Goal: Information Seeking & Learning: Compare options

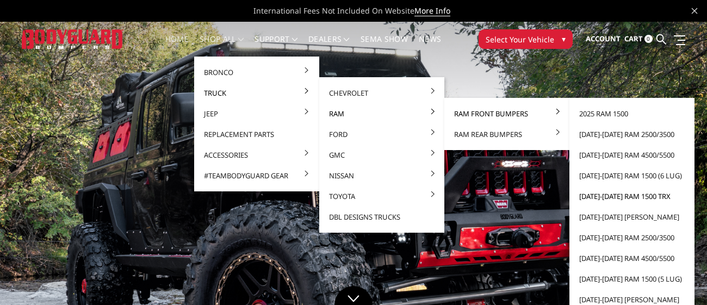
click at [625, 193] on link "[DATE]-[DATE] Ram 1500 TRX" at bounding box center [631, 196] width 116 height 21
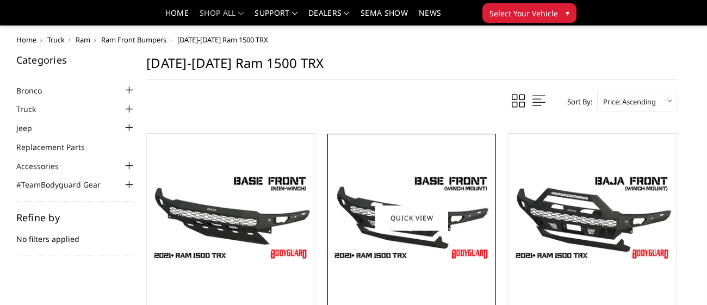
scroll to position [129, 0]
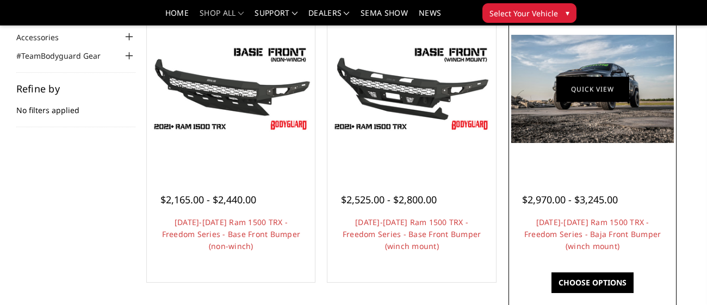
click at [575, 91] on link "Quick view" at bounding box center [592, 89] width 73 height 26
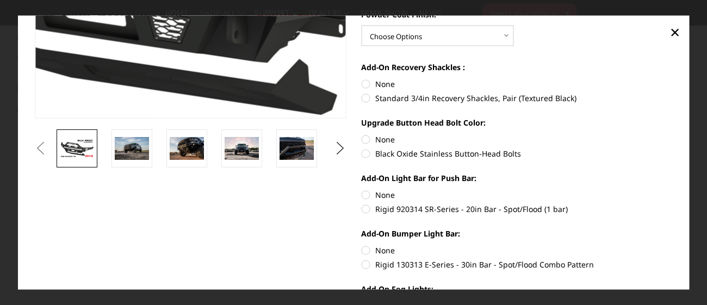
scroll to position [249, 0]
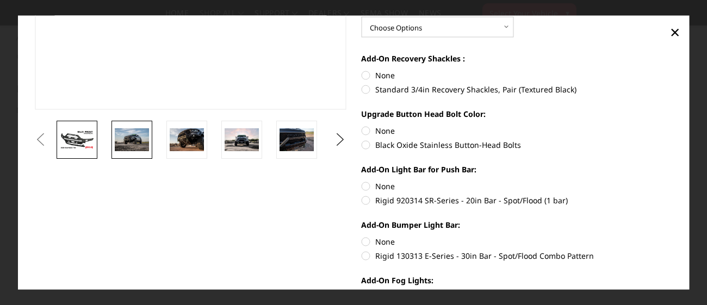
click at [143, 139] on img at bounding box center [132, 139] width 34 height 23
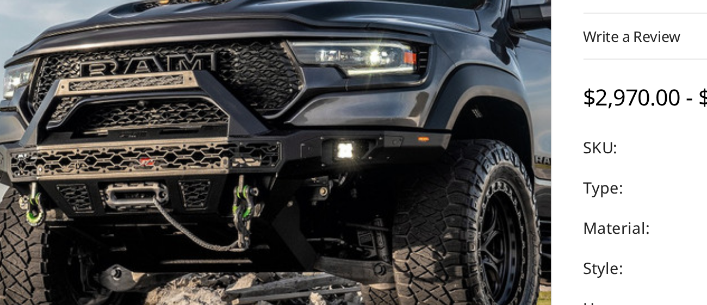
scroll to position [129, 0]
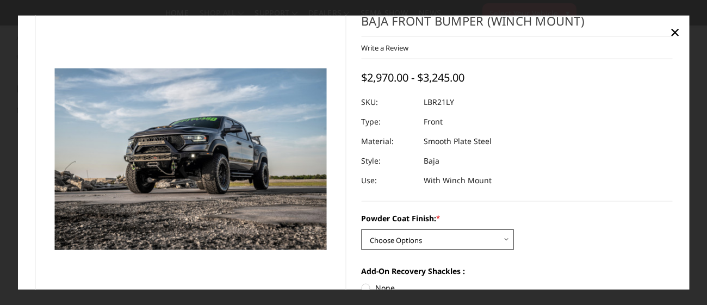
click at [490, 237] on select "Choose Options Bare Metal Textured Black Powder Coat" at bounding box center [437, 239] width 152 height 21
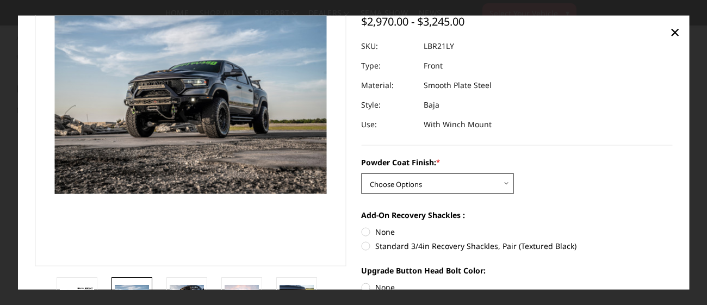
scroll to position [93, 0]
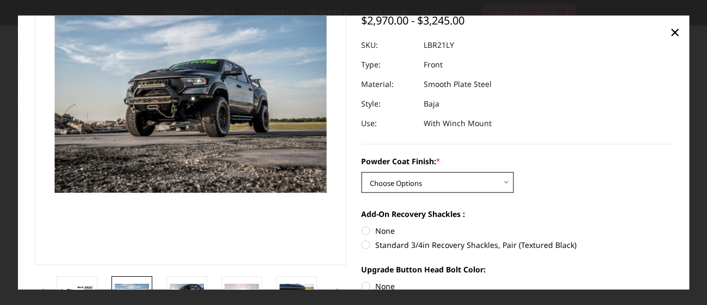
click at [473, 186] on select "Choose Options Bare Metal Textured Black Powder Coat" at bounding box center [437, 182] width 152 height 21
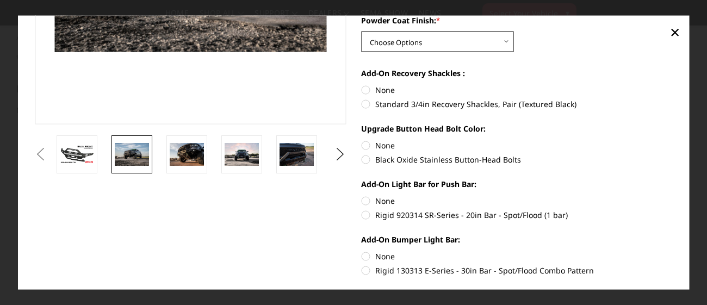
scroll to position [235, 0]
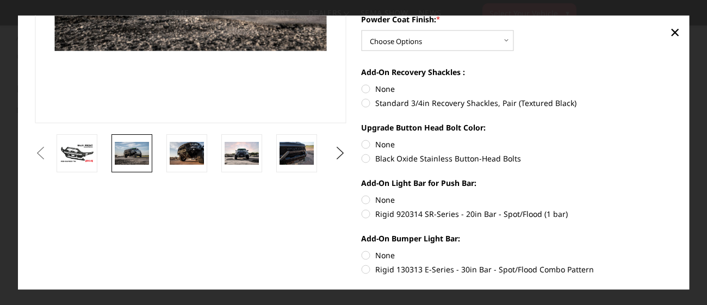
click at [364, 216] on label "Rigid 920314 SR-Series - 20in Bar - Spot/Flood (1 bar)" at bounding box center [516, 213] width 311 height 11
click at [672, 194] on input "Rigid 920314 SR-Series - 20in Bar - Spot/Flood (1 bar)" at bounding box center [672, 194] width 1 height 1
radio input "true"
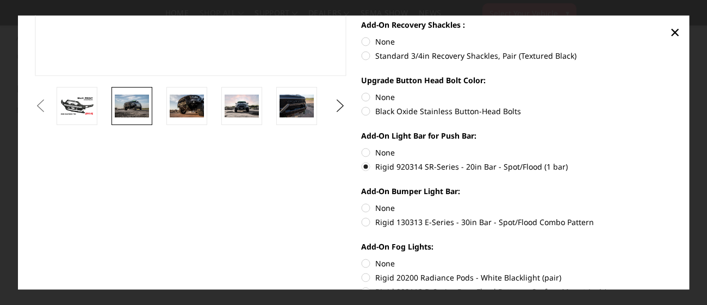
scroll to position [284, 0]
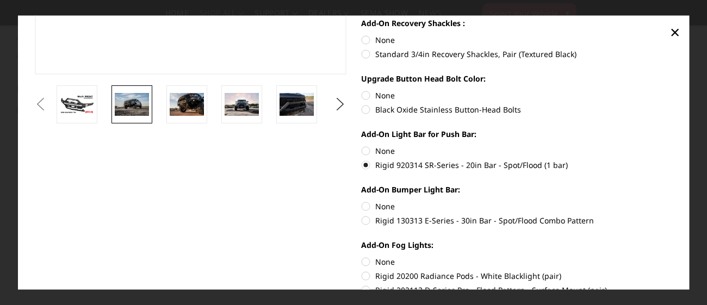
click at [371, 220] on label "Rigid 130313 E-Series - 30in Bar - Spot/Flood Combo Pattern" at bounding box center [516, 219] width 311 height 11
click at [672, 201] on input "Rigid 130313 E-Series - 30in Bar - Spot/Flood Combo Pattern" at bounding box center [672, 200] width 1 height 1
radio input "true"
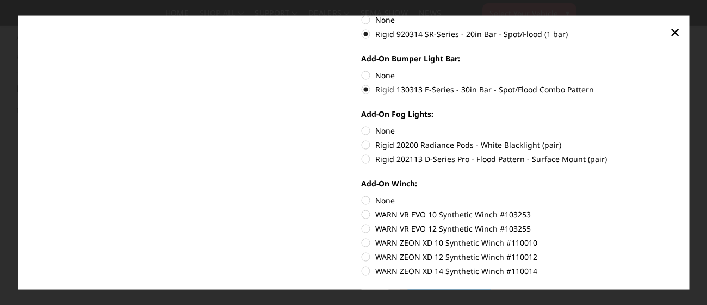
scroll to position [423, 0]
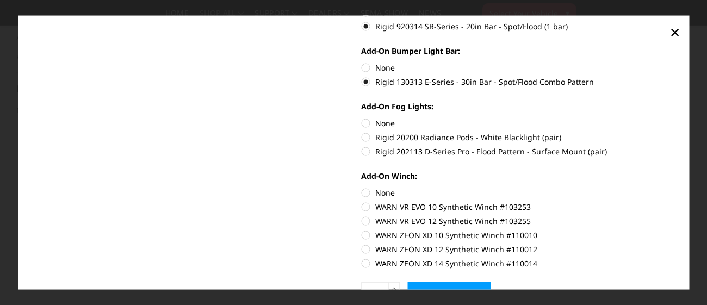
click at [370, 133] on label "Rigid 20200 Radiance Pods - White Blacklight (pair)" at bounding box center [516, 136] width 311 height 11
click at [672, 117] on input "Rigid 20200 Radiance Pods - White Blacklight (pair)" at bounding box center [672, 117] width 1 height 1
radio input "true"
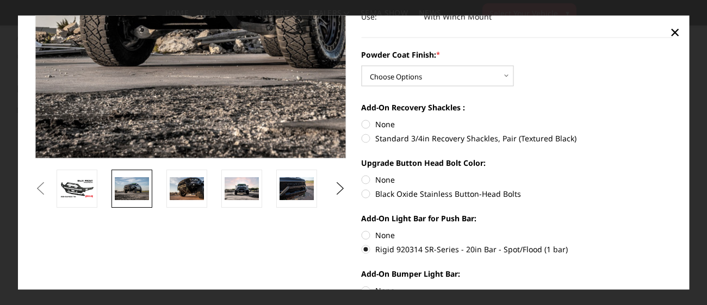
scroll to position [214, 0]
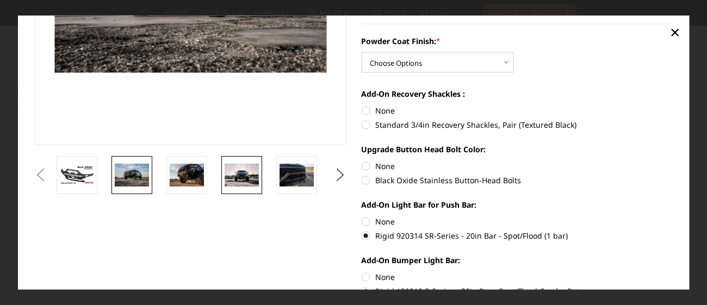
click at [248, 170] on img at bounding box center [241, 174] width 34 height 23
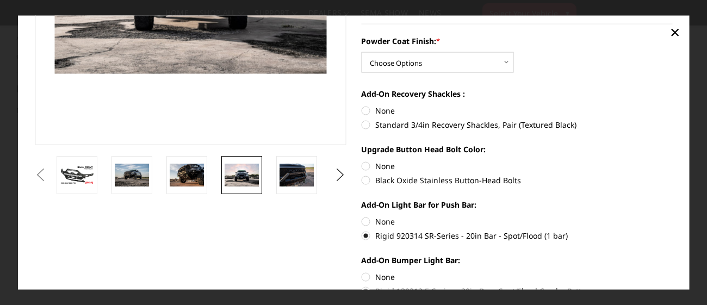
scroll to position [213, 0]
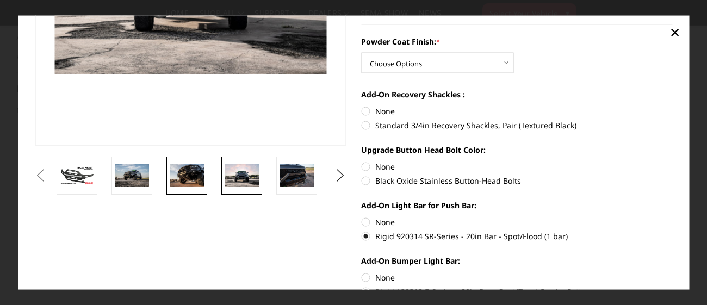
click at [194, 173] on img at bounding box center [187, 175] width 34 height 23
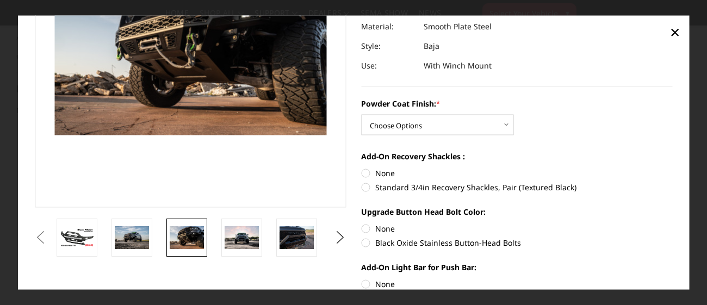
scroll to position [169, 0]
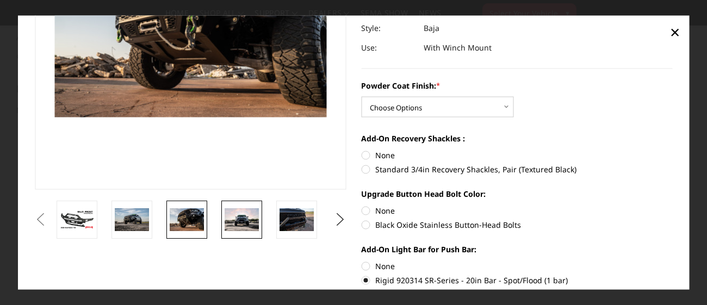
click at [242, 219] on img at bounding box center [241, 219] width 34 height 23
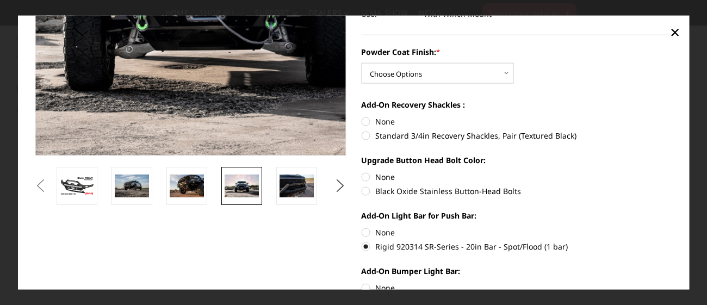
scroll to position [204, 0]
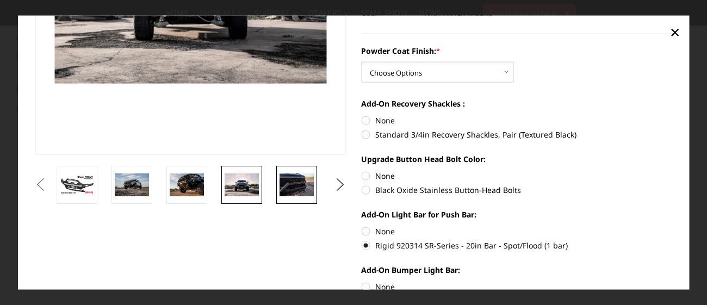
click at [291, 182] on img at bounding box center [296, 184] width 34 height 23
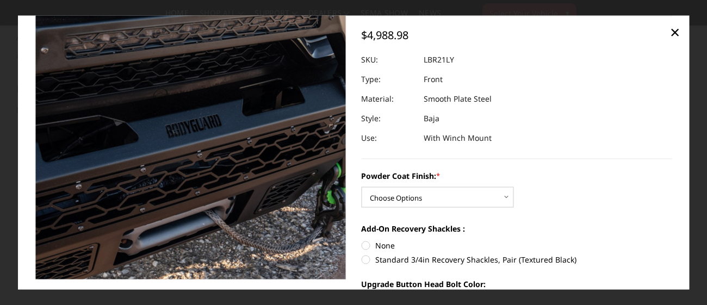
scroll to position [74, 0]
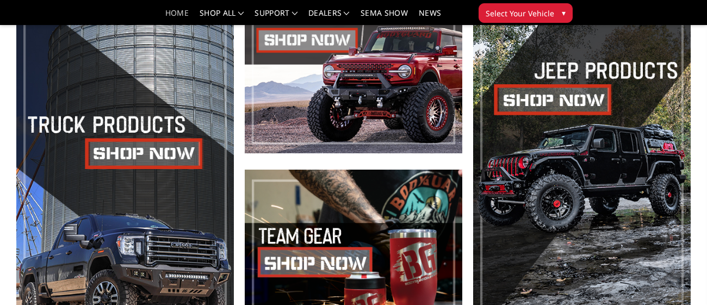
scroll to position [395, 0]
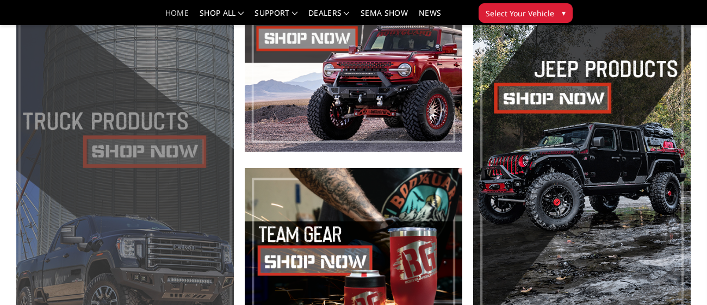
click at [139, 155] on span at bounding box center [124, 160] width 217 height 354
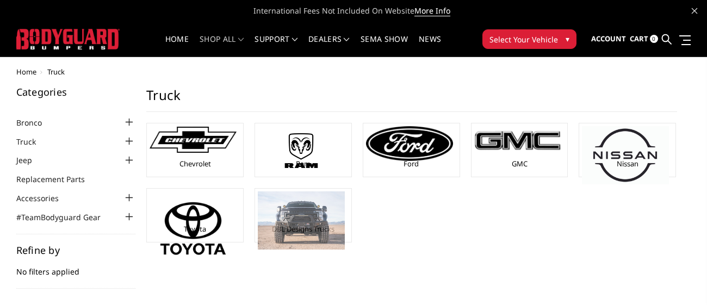
click at [284, 231] on img at bounding box center [301, 220] width 87 height 58
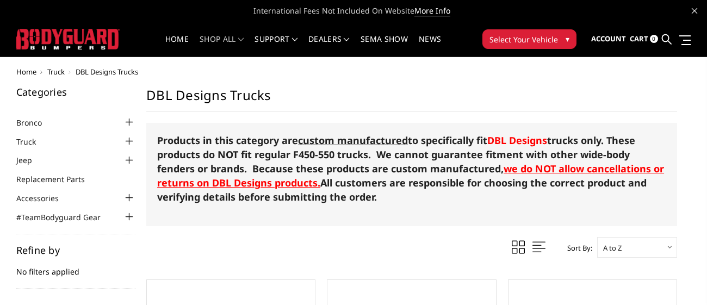
click at [133, 140] on div at bounding box center [128, 141] width 13 height 13
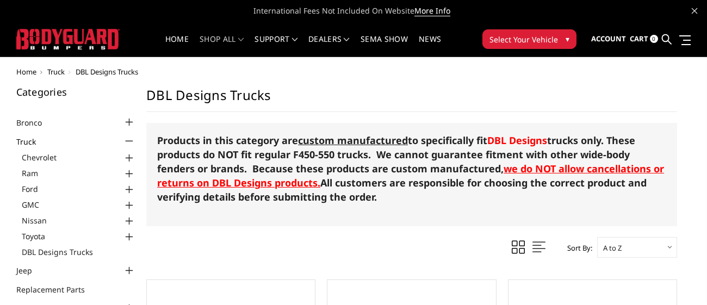
click at [126, 168] on div at bounding box center [128, 173] width 13 height 13
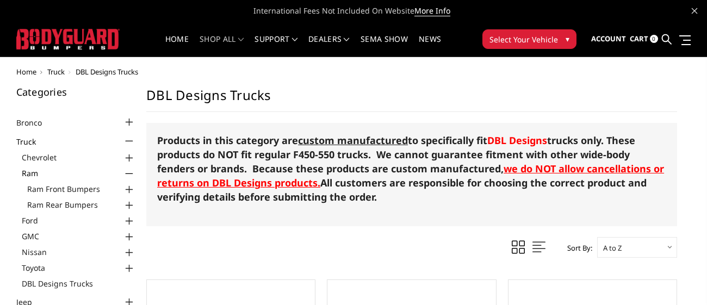
click at [127, 191] on div at bounding box center [128, 189] width 13 height 13
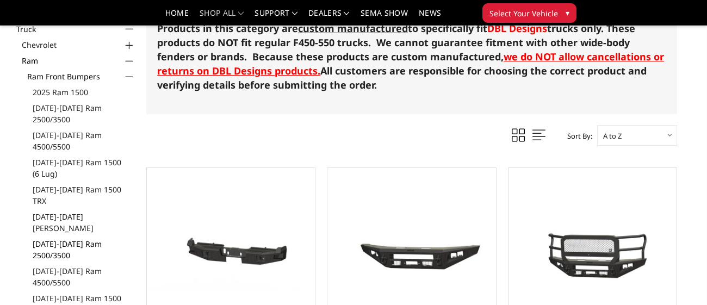
scroll to position [83, 0]
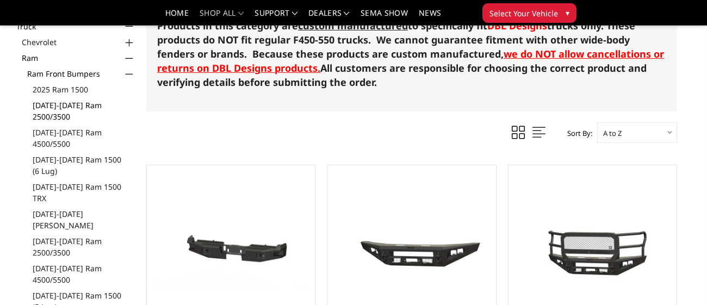
click at [77, 104] on link "[DATE]-[DATE] Ram 2500/3500" at bounding box center [84, 110] width 103 height 23
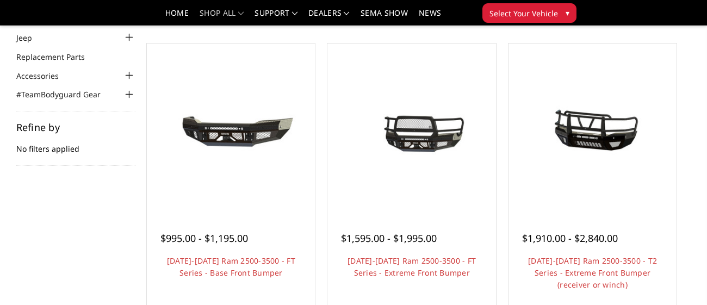
scroll to position [97, 0]
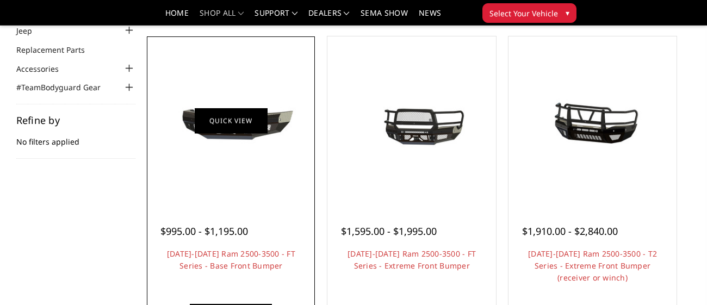
click at [233, 123] on link "Quick view" at bounding box center [231, 121] width 73 height 26
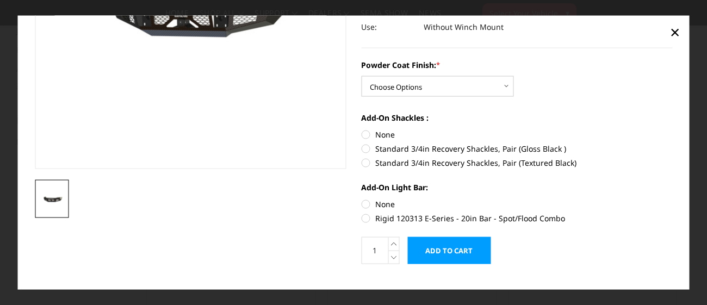
scroll to position [0, 0]
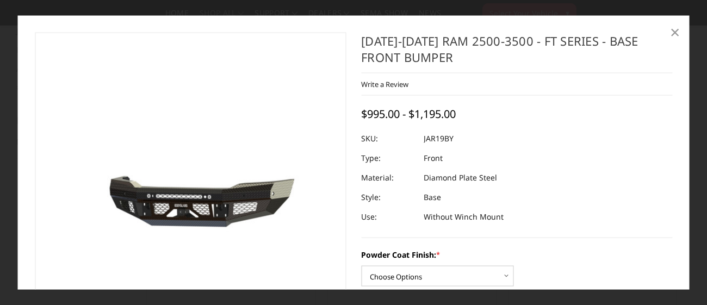
click at [674, 30] on span "×" at bounding box center [675, 31] width 10 height 23
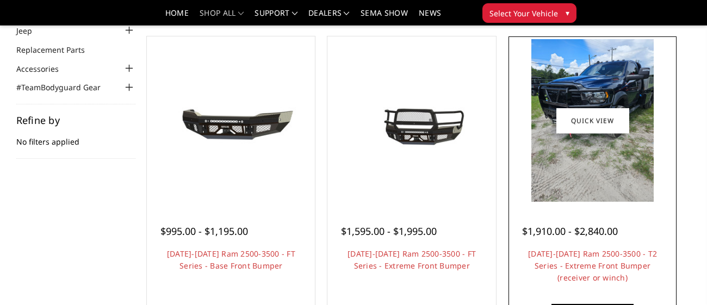
click at [602, 153] on img at bounding box center [592, 120] width 122 height 163
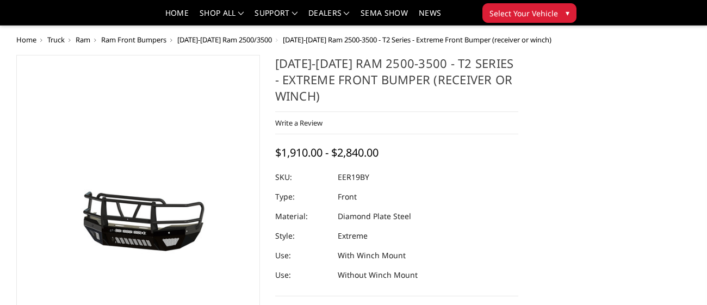
scroll to position [260, 0]
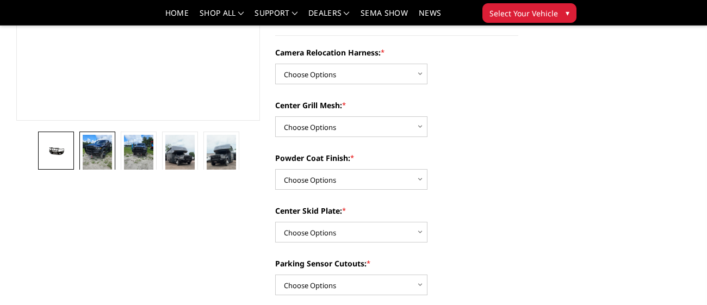
click at [101, 154] on img at bounding box center [97, 154] width 29 height 39
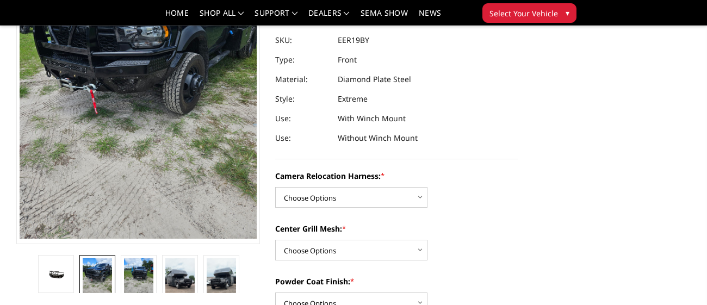
scroll to position [142, 0]
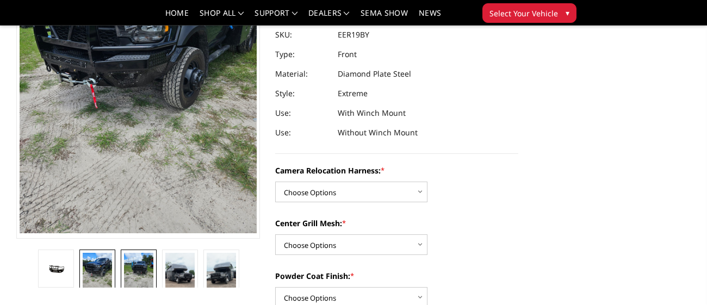
click at [138, 281] on img at bounding box center [138, 272] width 29 height 39
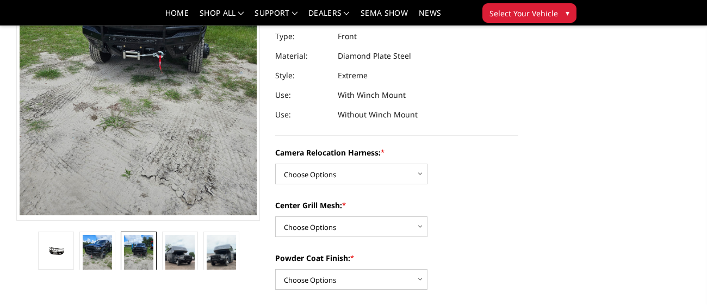
scroll to position [157, 0]
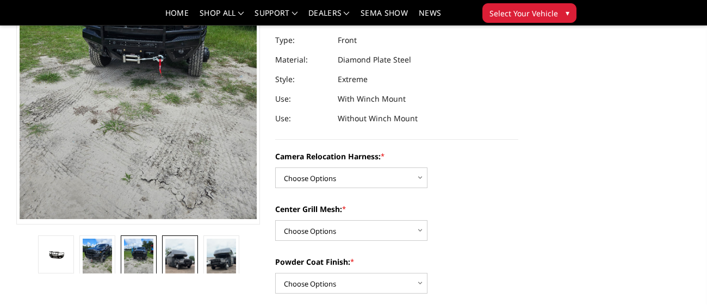
click at [187, 256] on img at bounding box center [179, 265] width 29 height 52
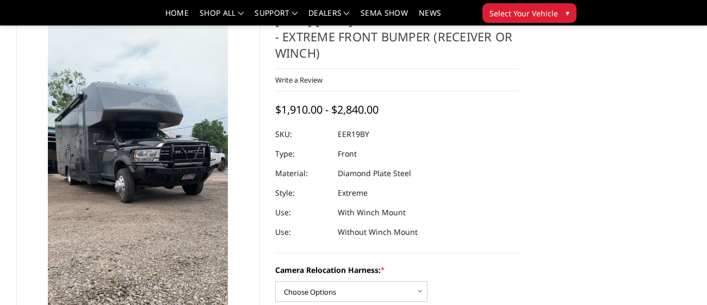
scroll to position [0, 0]
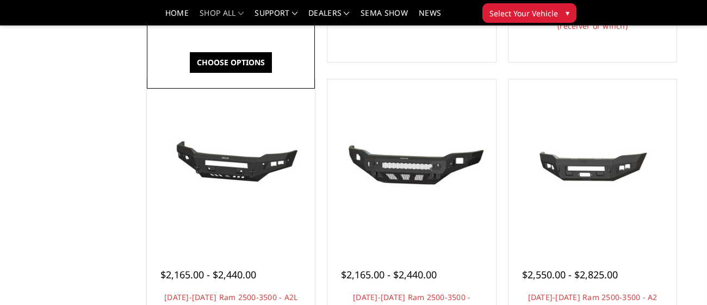
scroll to position [351, 0]
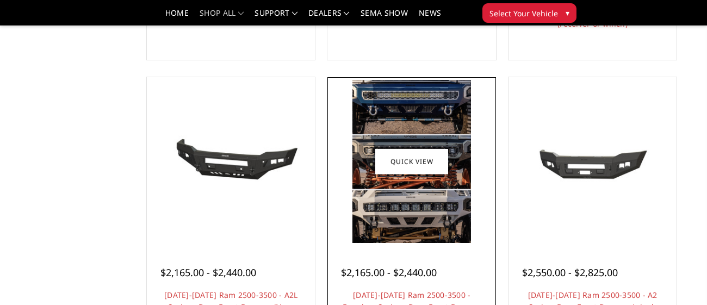
click at [394, 129] on img at bounding box center [411, 161] width 118 height 163
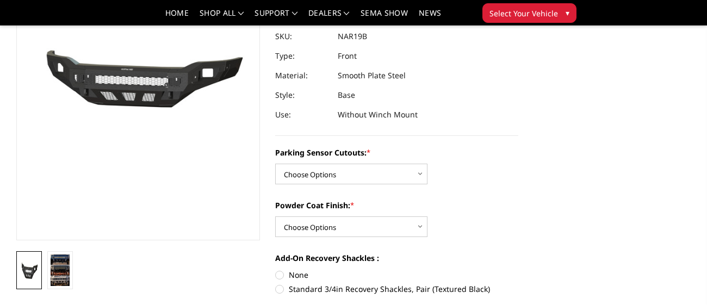
scroll to position [197, 0]
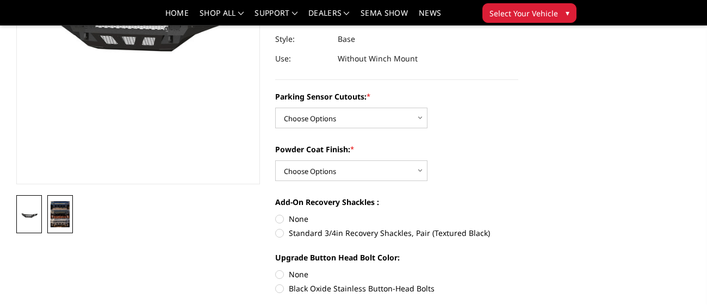
click at [63, 208] on img at bounding box center [60, 214] width 19 height 26
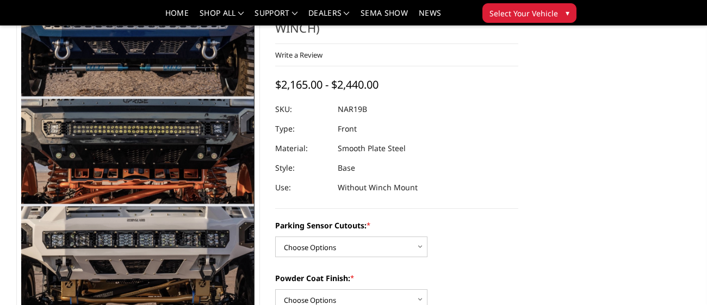
scroll to position [68, 0]
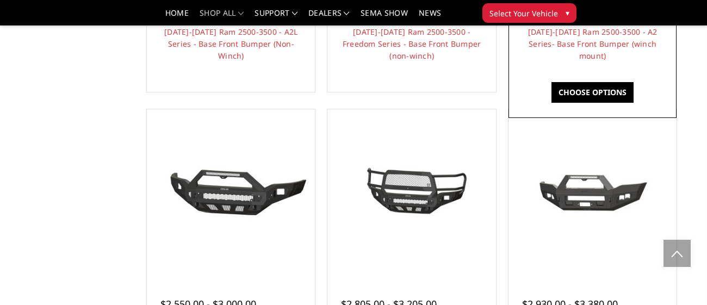
scroll to position [620, 0]
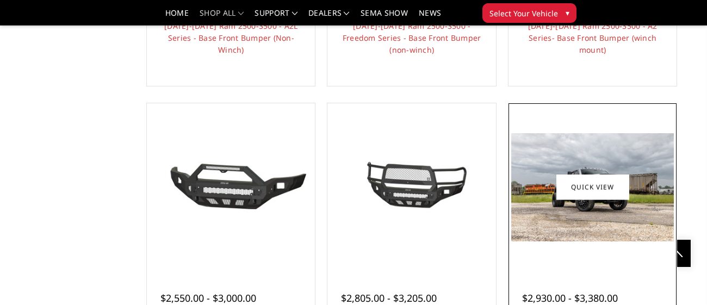
click at [538, 121] on div at bounding box center [592, 187] width 163 height 163
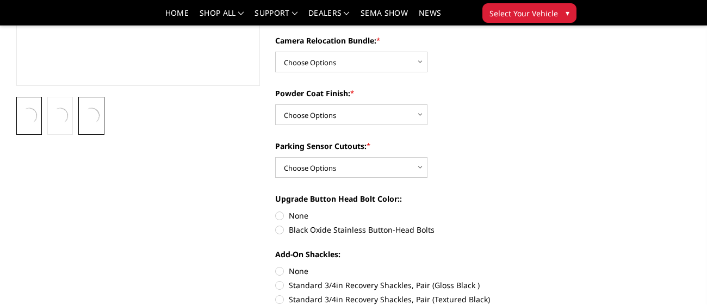
scroll to position [296, 0]
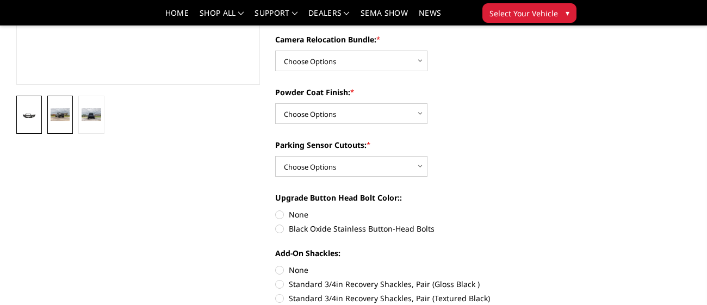
click at [56, 117] on img at bounding box center [60, 114] width 19 height 13
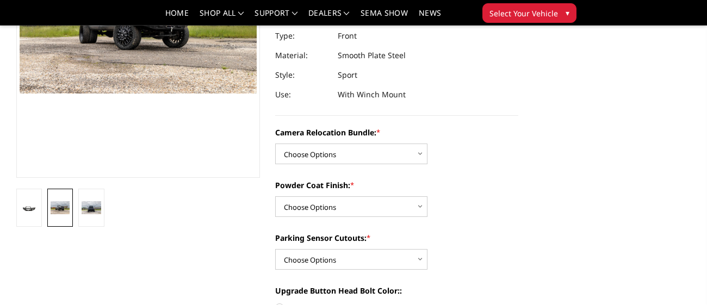
scroll to position [203, 0]
click at [90, 209] on img at bounding box center [91, 207] width 19 height 13
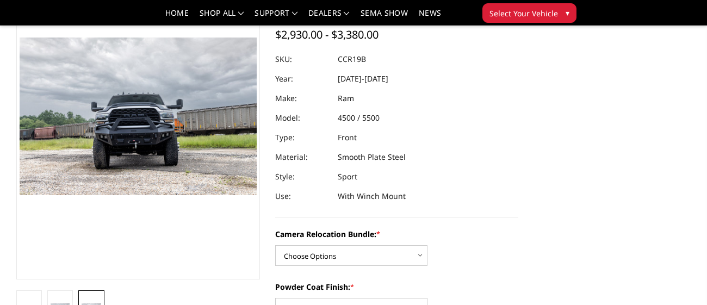
scroll to position [99, 0]
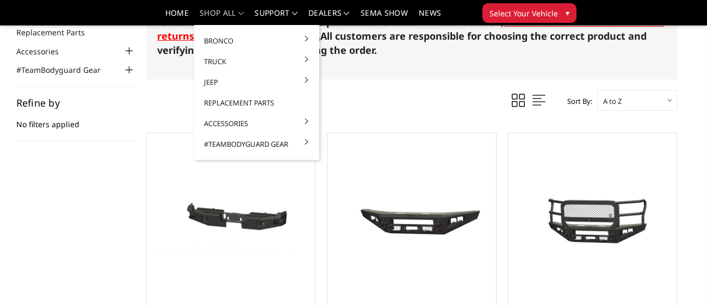
scroll to position [83, 0]
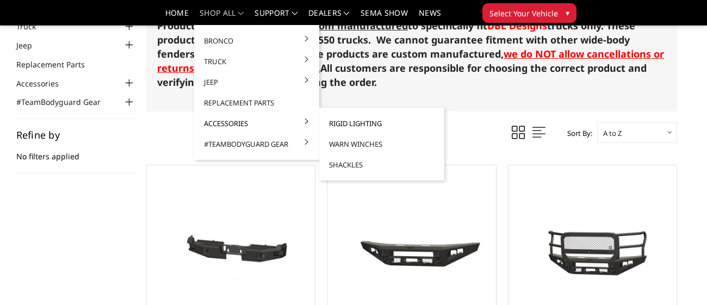
click at [351, 121] on link "Rigid Lighting" at bounding box center [381, 123] width 116 height 21
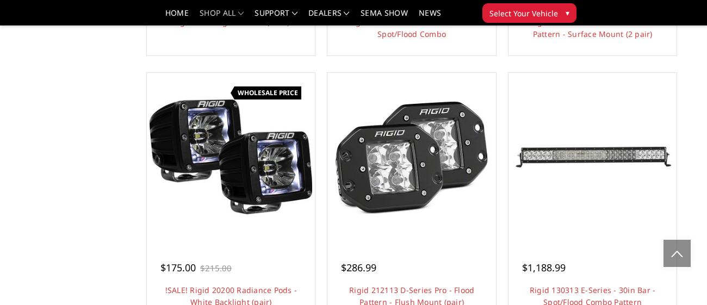
scroll to position [603, 0]
